Goal: Transaction & Acquisition: Purchase product/service

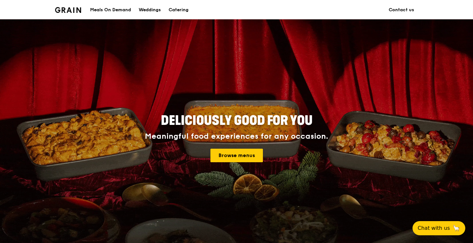
scroll to position [2, 0]
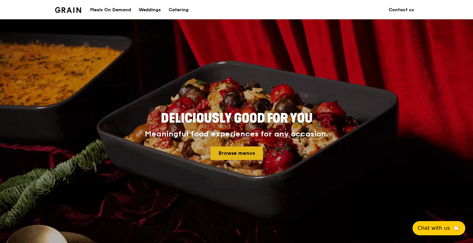
click at [238, 154] on link "Browse menus" at bounding box center [236, 153] width 52 height 14
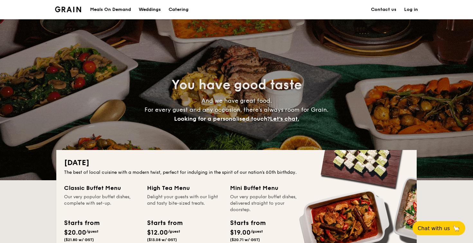
scroll to position [89, 0]
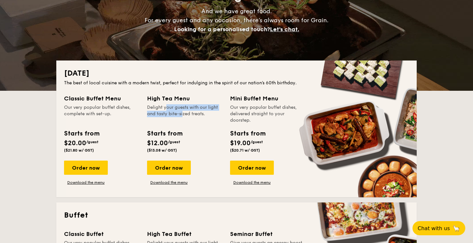
drag, startPoint x: 152, startPoint y: 107, endPoint x: 169, endPoint y: 112, distance: 17.0
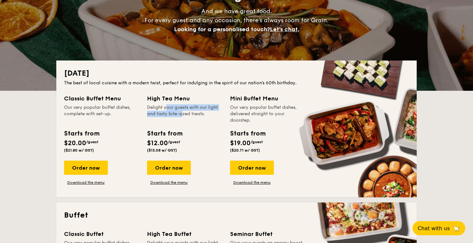
click at [169, 112] on div "Delight your guests with our light and tasty bite-sized treats." at bounding box center [184, 113] width 75 height 19
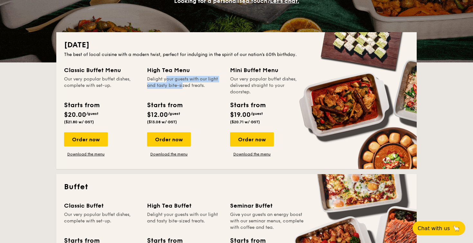
scroll to position [136, 0]
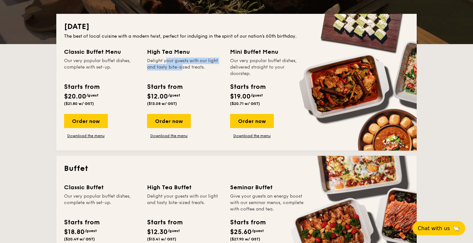
click at [129, 102] on div "Starts from $20.00 /guest ($21.80 w/ GST)" at bounding box center [101, 95] width 80 height 26
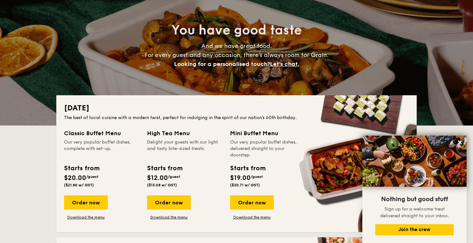
scroll to position [0, 0]
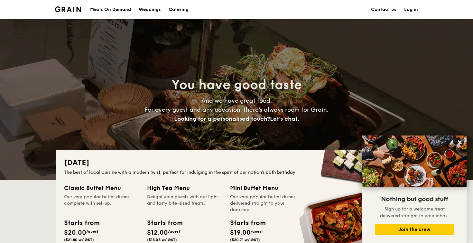
click at [122, 9] on div "Meals On Demand" at bounding box center [110, 9] width 41 height 19
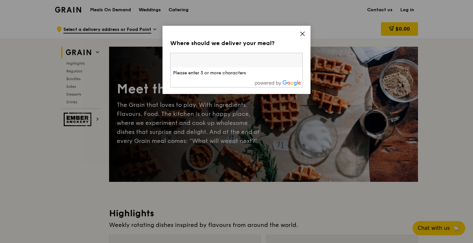
click at [308, 30] on div "Where should we deliver your meal? Please enter three or more characters Please…" at bounding box center [237, 60] width 148 height 68
click at [301, 33] on icon at bounding box center [303, 34] width 4 height 4
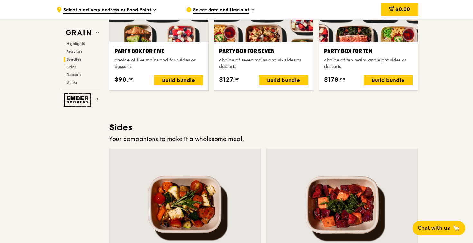
scroll to position [1531, 0]
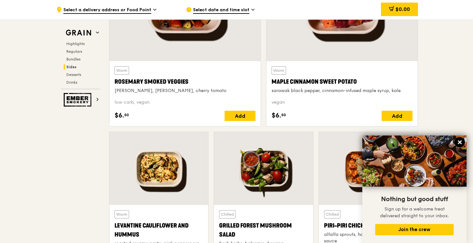
click at [462, 142] on icon at bounding box center [460, 142] width 6 height 6
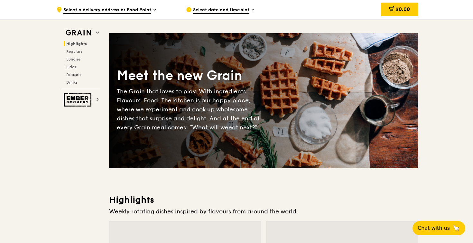
scroll to position [0, 0]
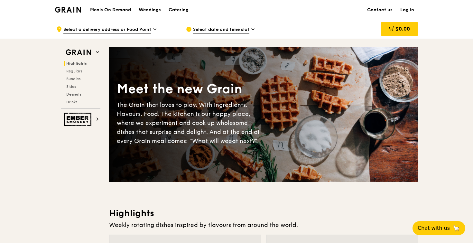
click at [142, 29] on span "Select a delivery address or Food Point" at bounding box center [107, 29] width 88 height 7
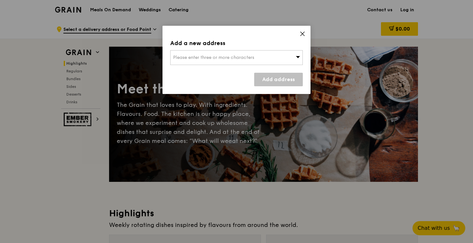
click at [187, 57] on span "Please enter three or more characters" at bounding box center [213, 57] width 81 height 5
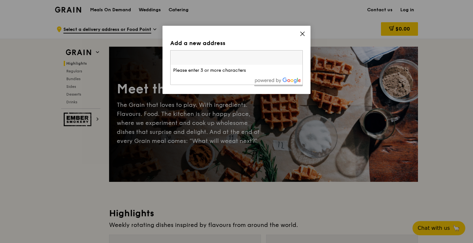
paste input "BLOCK 75, JURONG WEST CENTRAL 3 #15-26 SINGAPORE 648337"
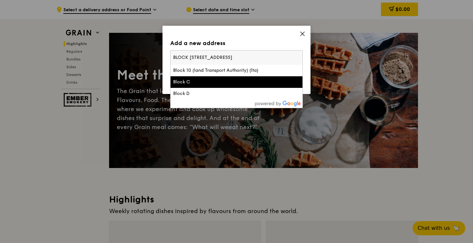
scroll to position [11, 0]
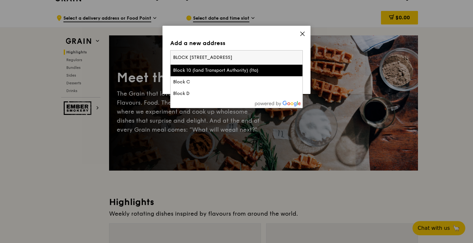
click at [261, 58] on input "BLOCK 75, JURONG WEST CENTRAL 3 #15-26 SINGAPORE 648337" at bounding box center [237, 58] width 132 height 14
drag, startPoint x: 240, startPoint y: 57, endPoint x: 317, endPoint y: 63, distance: 77.8
click at [303, 63] on input "BLOCK 75, JURONG WEST CENTRAL 3 #15-26 SINGAPORE 648337" at bounding box center [237, 58] width 132 height 14
type input "BLOCK 75, JURONG WEST CENTRAL 3"
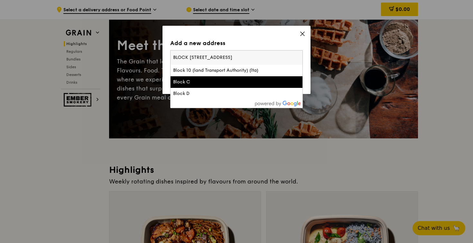
scroll to position [50, 0]
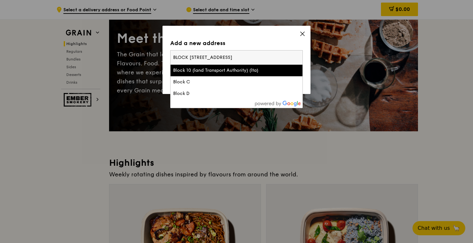
click at [303, 34] on icon at bounding box center [303, 34] width 4 height 4
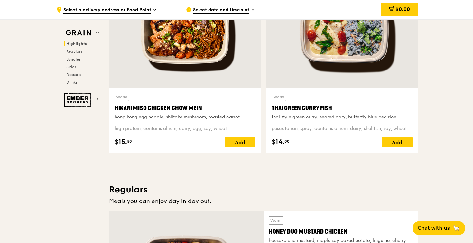
scroll to position [0, 0]
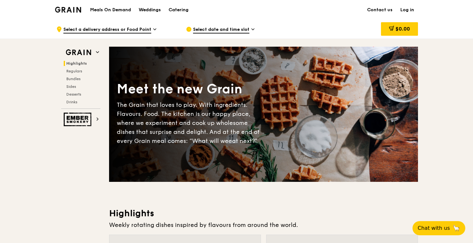
click at [226, 33] on span "Select date and time slot" at bounding box center [221, 29] width 56 height 7
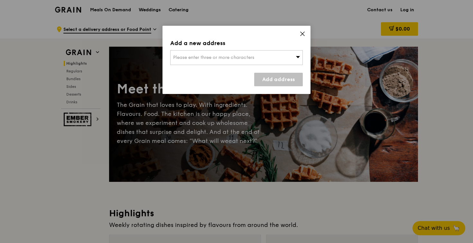
click at [228, 58] on span "Please enter three or more characters" at bounding box center [213, 57] width 81 height 5
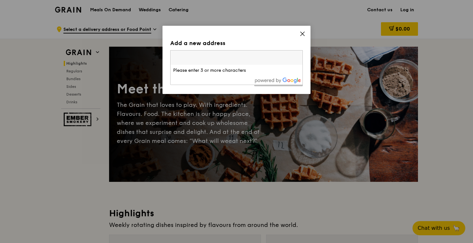
type input "BLOCK 75, JURONG WEST CENTRAL 3 #15-26 SINGAPORE 648337"
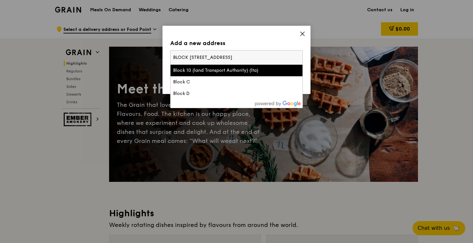
click at [225, 72] on div "Block 10 (land Transport Authority) (lta)" at bounding box center [220, 70] width 95 height 6
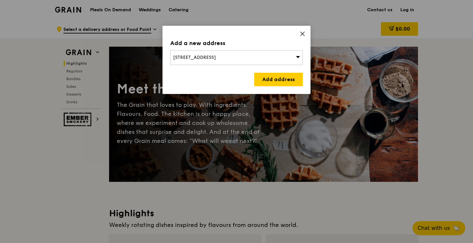
click at [296, 57] on icon at bounding box center [298, 56] width 5 height 5
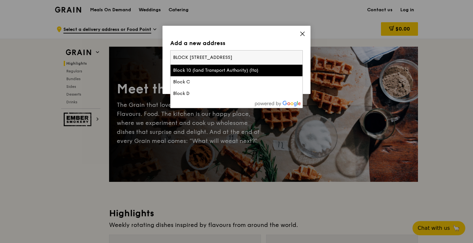
drag, startPoint x: 300, startPoint y: 58, endPoint x: 105, endPoint y: 45, distance: 195.4
click at [105, 45] on div "Add a new address 10 Hampshire Road, Singapore 219429 BLOCK 75, JURONG WEST CEN…" at bounding box center [236, 121] width 473 height 243
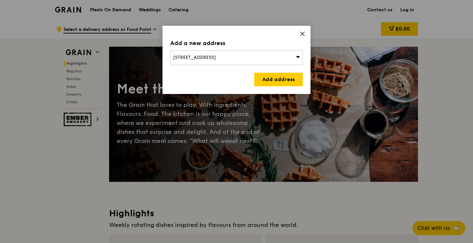
click at [216, 58] on span "10 Hampshire Road, Singapore 219429" at bounding box center [194, 57] width 43 height 5
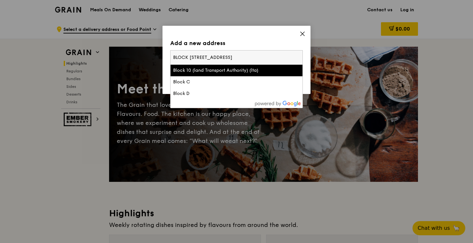
drag, startPoint x: 301, startPoint y: 57, endPoint x: 99, endPoint y: 39, distance: 202.6
click at [99, 39] on div "Add a new address 10 Hampshire Road, Singapore 219429 BLOCK 75, JURONG WEST CEN…" at bounding box center [236, 121] width 473 height 243
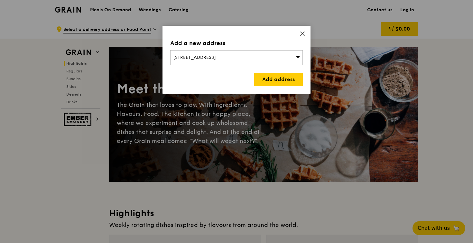
click at [216, 59] on span "10 Hampshire Road, Singapore 219429" at bounding box center [194, 57] width 43 height 5
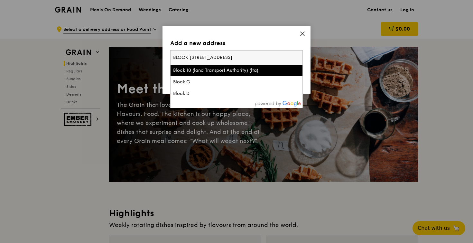
scroll to position [0, 0]
type input "B"
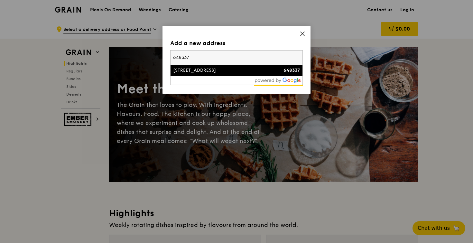
type input "648337"
click at [244, 70] on div "[STREET_ADDRESS]" at bounding box center [220, 70] width 95 height 6
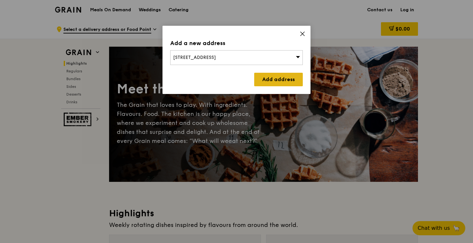
click at [269, 76] on link "Add address" at bounding box center [278, 80] width 49 height 14
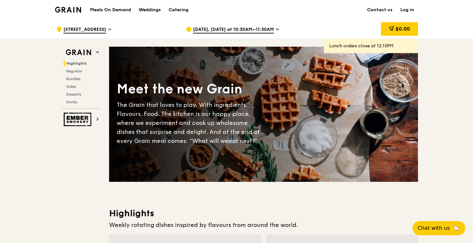
click at [258, 27] on span "[DATE], [DATE] at 10:30AM–11:30AM" at bounding box center [233, 29] width 81 height 7
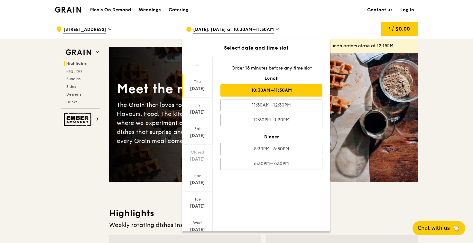
click at [258, 27] on span "[DATE], [DATE] at 10:30AM–11:30AM" at bounding box center [233, 29] width 81 height 7
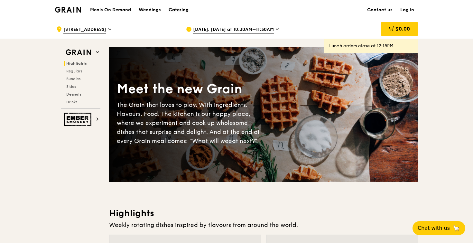
click at [176, 13] on div "Catering" at bounding box center [179, 9] width 20 height 19
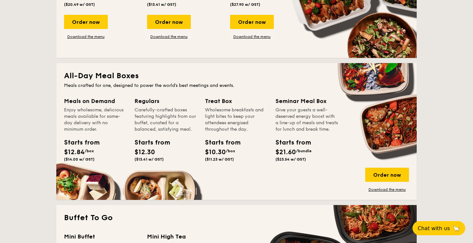
scroll to position [372, 0]
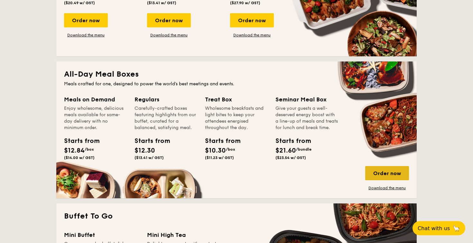
click at [389, 174] on div "Order now" at bounding box center [387, 173] width 44 height 14
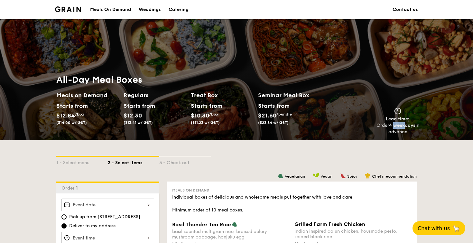
drag, startPoint x: 397, startPoint y: 126, endPoint x: 407, endPoint y: 125, distance: 10.0
click at [407, 125] on strong "4 weekdays" at bounding box center [402, 125] width 26 height 5
click at [114, 11] on div "Meals On Demand" at bounding box center [110, 9] width 41 height 19
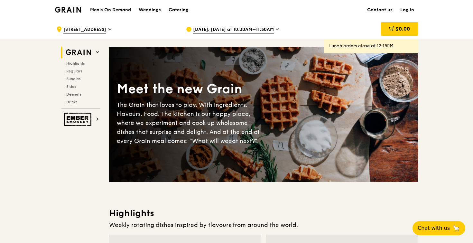
click at [178, 10] on div "Catering" at bounding box center [179, 9] width 20 height 19
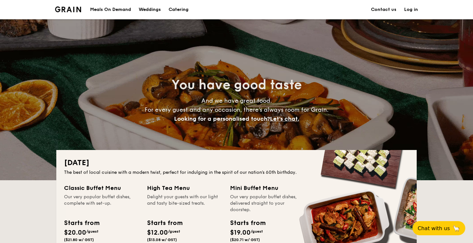
click at [120, 14] on div "Meals On Demand" at bounding box center [110, 9] width 41 height 19
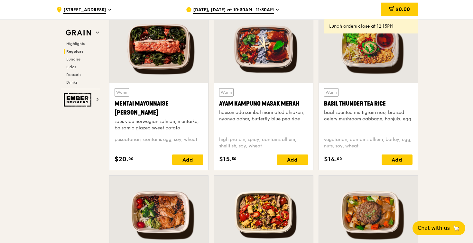
scroll to position [582, 0]
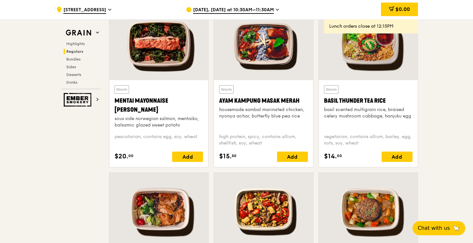
drag, startPoint x: 218, startPoint y: 98, endPoint x: 310, endPoint y: 116, distance: 93.9
click at [310, 116] on div "Warm Ayam [GEOGRAPHIC_DATA] housemade sambal marinated chicken, nyonya achar, b…" at bounding box center [263, 123] width 99 height 87
copy div "Ayam Kampung Masak Merah housemade sambal marinated chicken, nyonya achar, butt…"
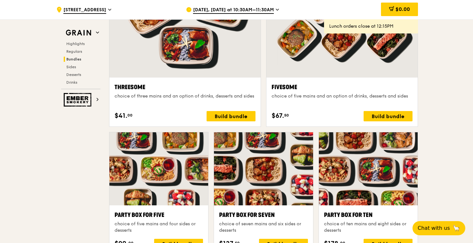
scroll to position [1167, 0]
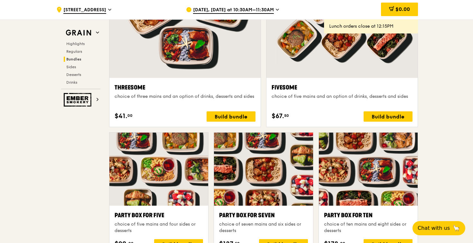
drag, startPoint x: 112, startPoint y: 88, endPoint x: 169, endPoint y: 88, distance: 56.3
click at [169, 88] on div "Threesome choice of three mains and an option of drinks, desserts and sides $41…" at bounding box center [184, 102] width 151 height 49
copy div "Threesome"
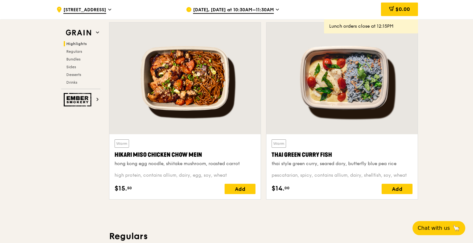
scroll to position [162, 0]
